Goal: Task Accomplishment & Management: Manage account settings

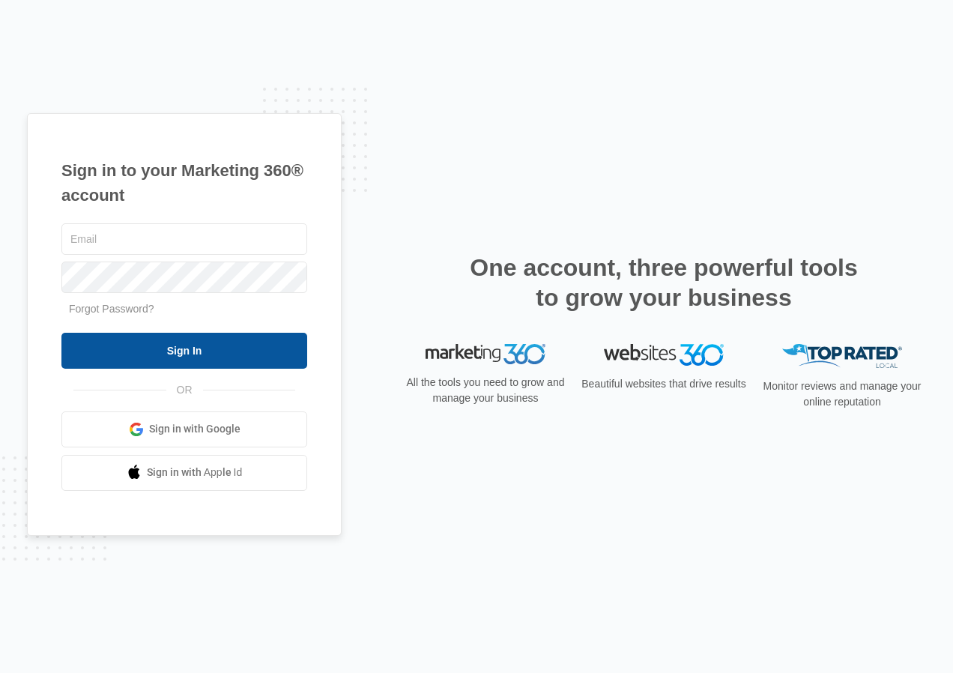
type input "[EMAIL_ADDRESS][DOMAIN_NAME]"
click at [147, 354] on input "Sign In" at bounding box center [184, 351] width 246 height 36
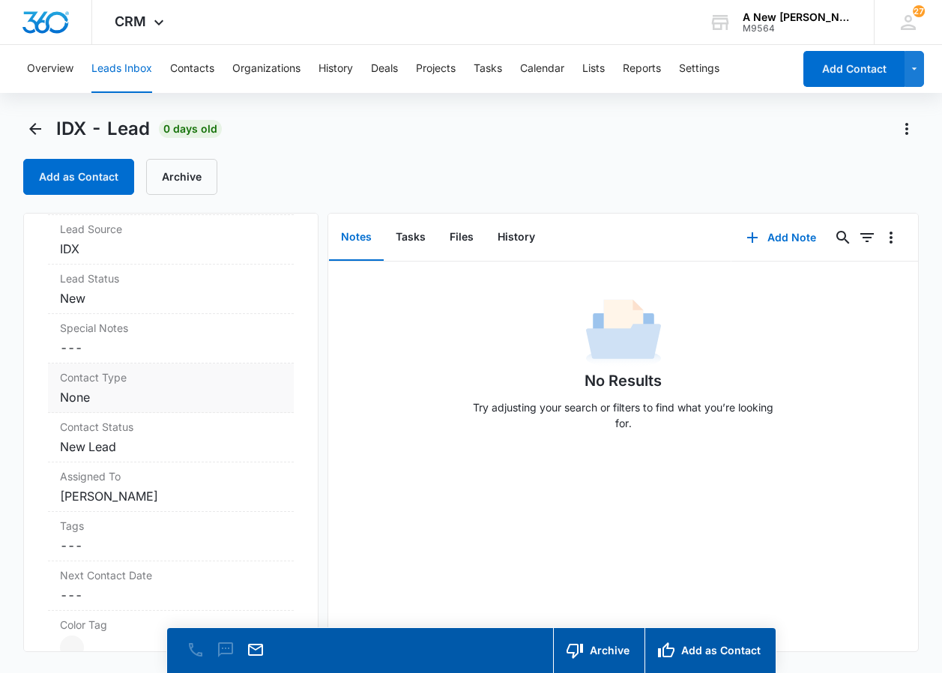
scroll to position [524, 0]
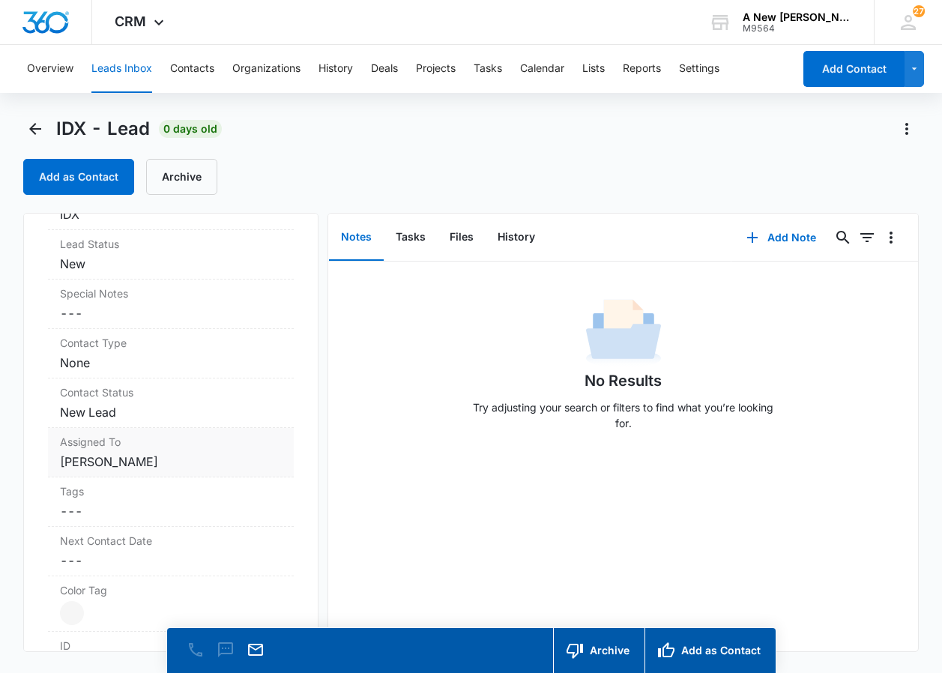
click at [138, 460] on dd "Cancel Save Changes Dawn Stone" at bounding box center [171, 462] width 222 height 18
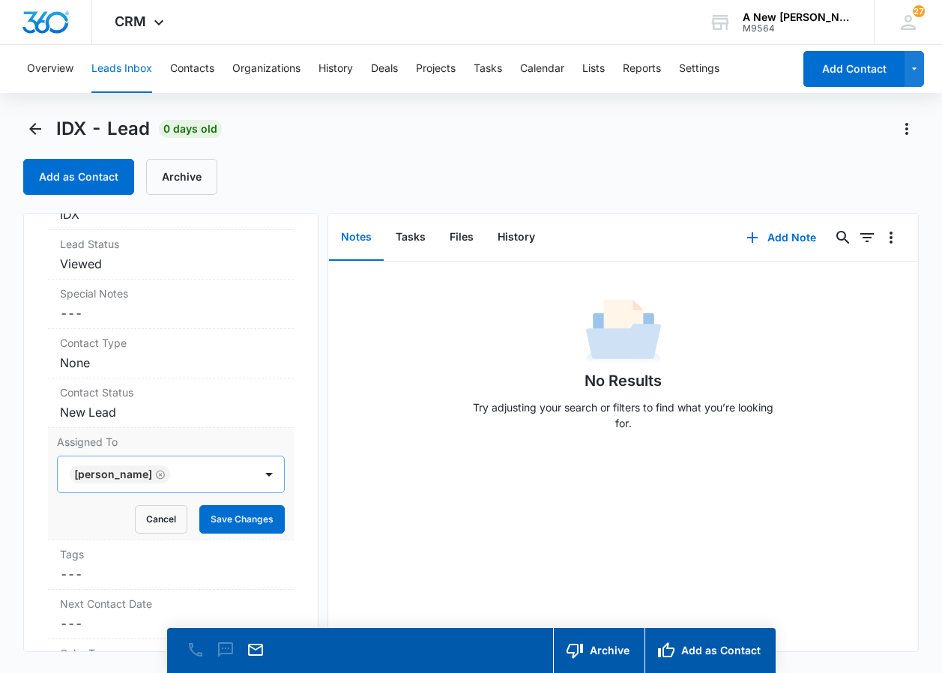
click at [157, 475] on icon "Remove Dawn Stone" at bounding box center [161, 474] width 9 height 9
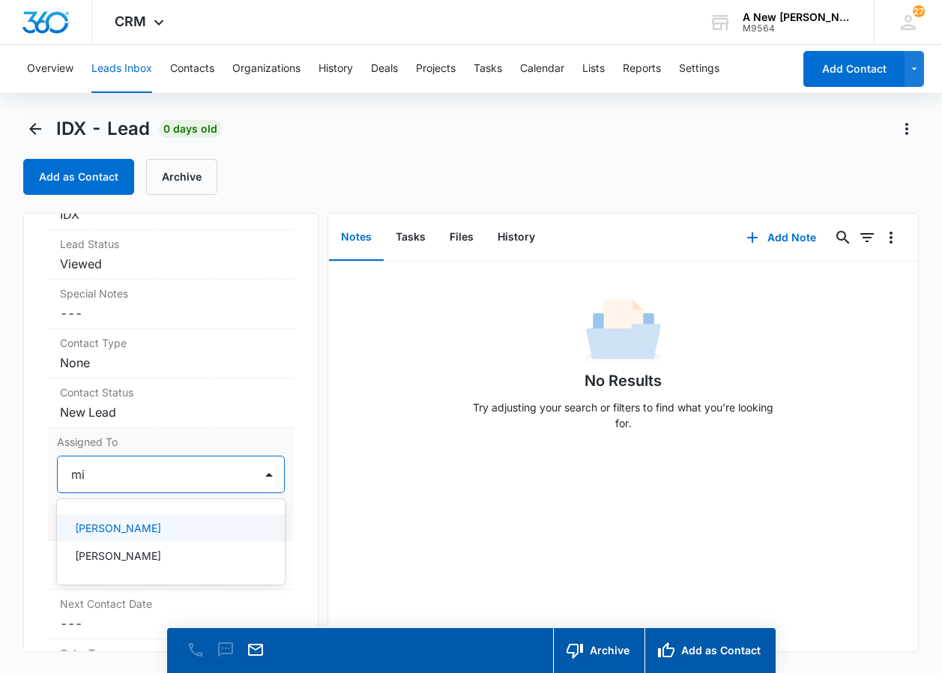
type input "mic"
click at [116, 524] on p "[PERSON_NAME]" at bounding box center [118, 528] width 86 height 16
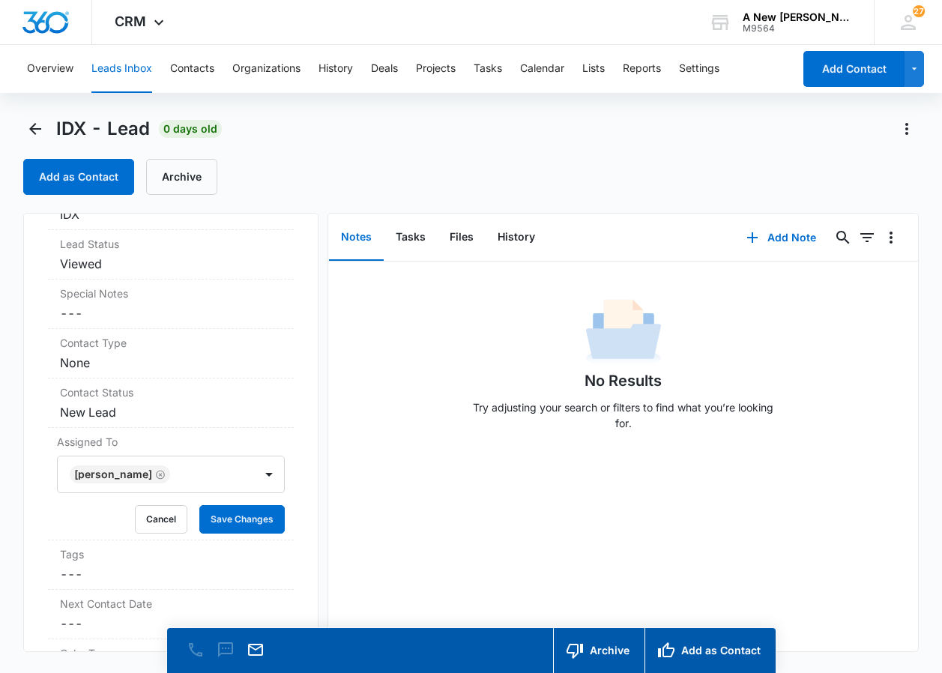
click at [498, 515] on div "No Results Try adjusting your search or filters to find what you’re looking for." at bounding box center [622, 456] width 589 height 390
click at [242, 511] on button "Save Changes" at bounding box center [241, 519] width 85 height 28
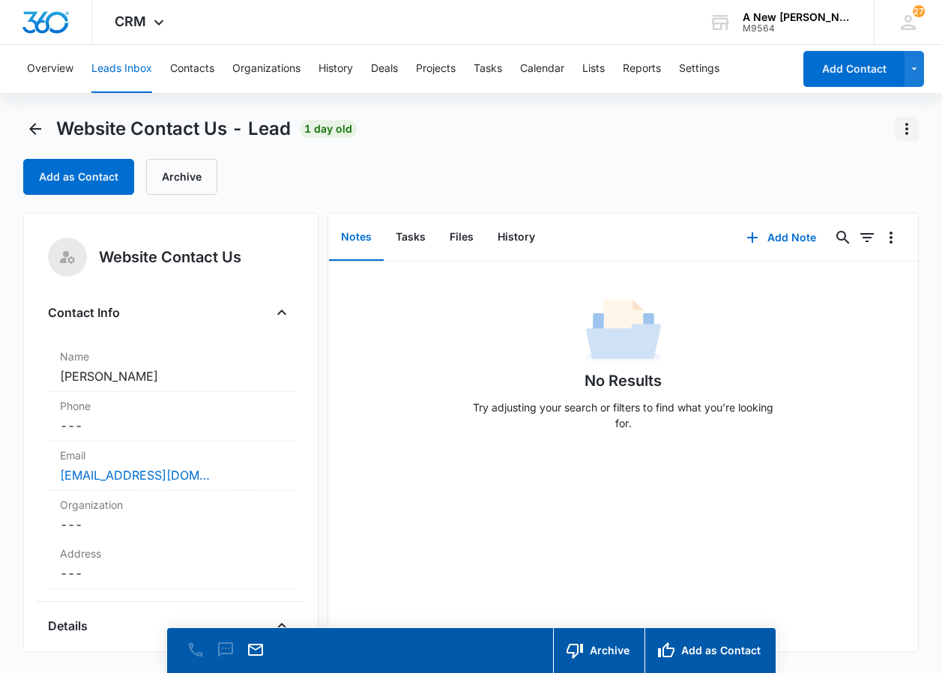
click at [902, 124] on icon "Actions" at bounding box center [907, 129] width 18 height 18
click at [855, 191] on div "Delete" at bounding box center [866, 193] width 32 height 10
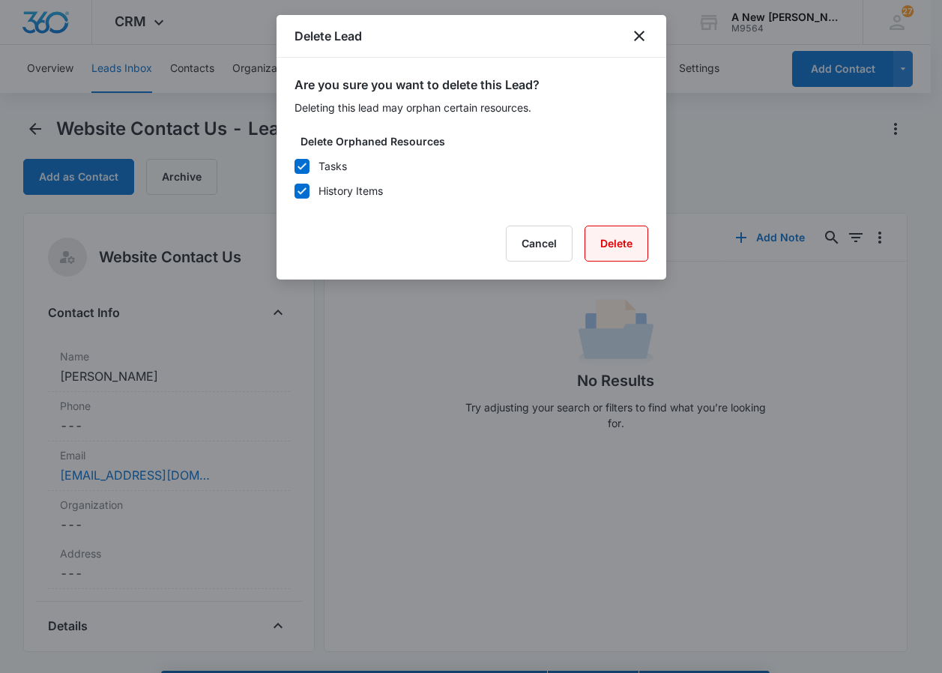
click at [608, 240] on button "Delete" at bounding box center [616, 244] width 64 height 36
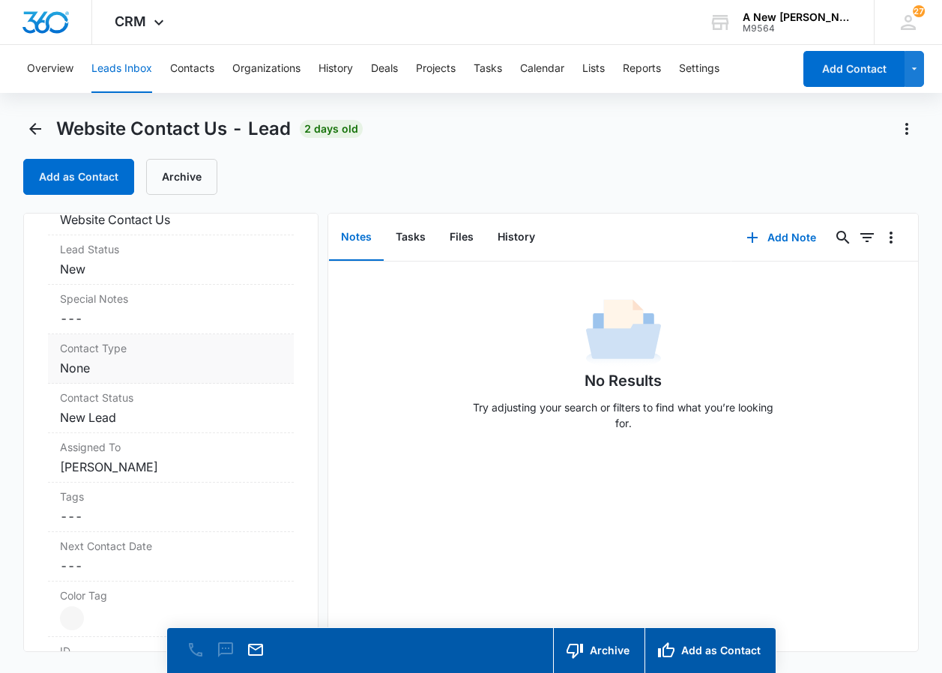
scroll to position [524, 0]
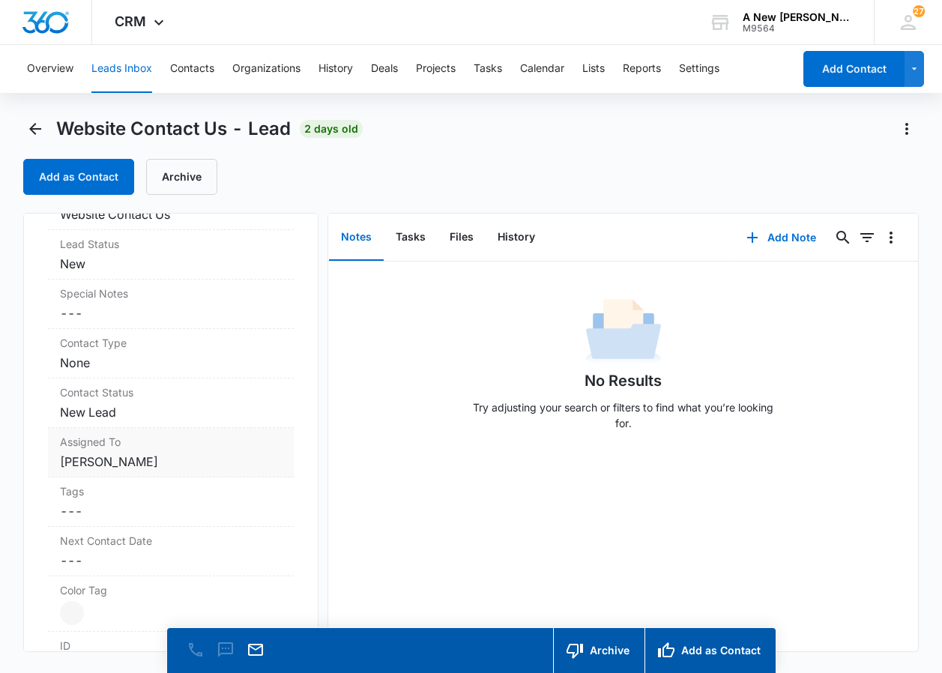
click at [146, 463] on dd "Cancel Save Changes Dawn Stone" at bounding box center [171, 462] width 222 height 18
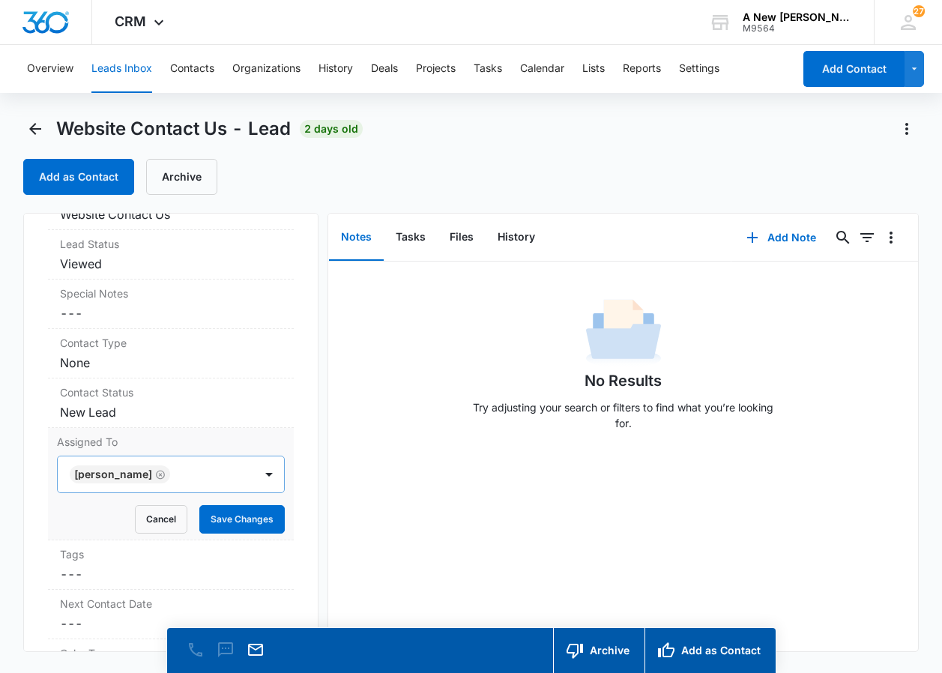
click at [155, 477] on icon "Remove Dawn Stone" at bounding box center [160, 474] width 10 height 11
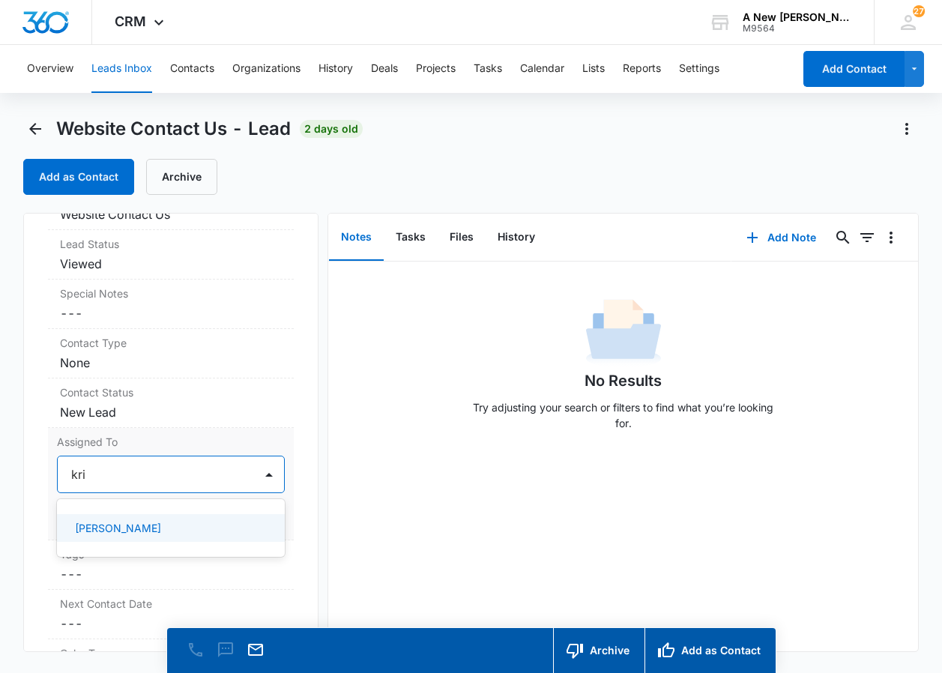
type input "kris"
click at [110, 524] on p "[PERSON_NAME]" at bounding box center [118, 528] width 86 height 16
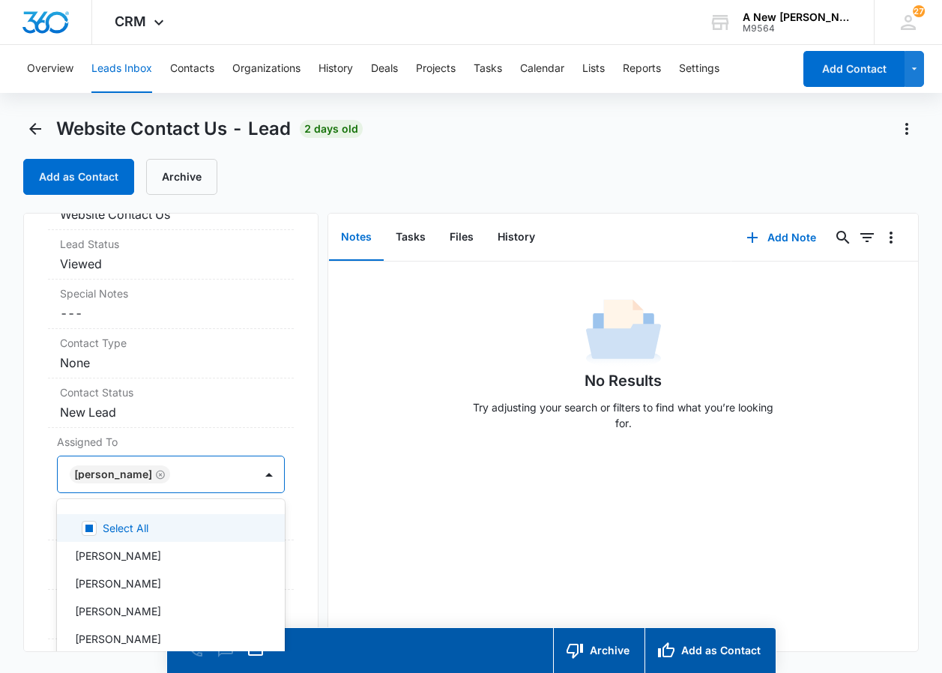
click at [367, 513] on div "No Results Try adjusting your search or filters to find what you’re looking for." at bounding box center [622, 456] width 589 height 390
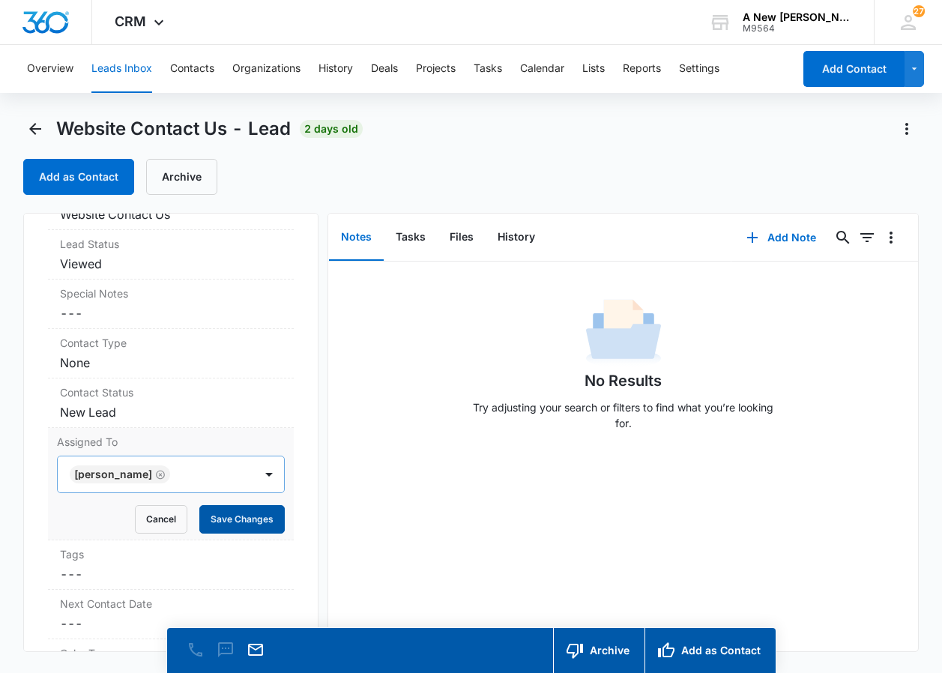
click at [222, 514] on button "Save Changes" at bounding box center [241, 519] width 85 height 28
